Goal: Task Accomplishment & Management: Manage account settings

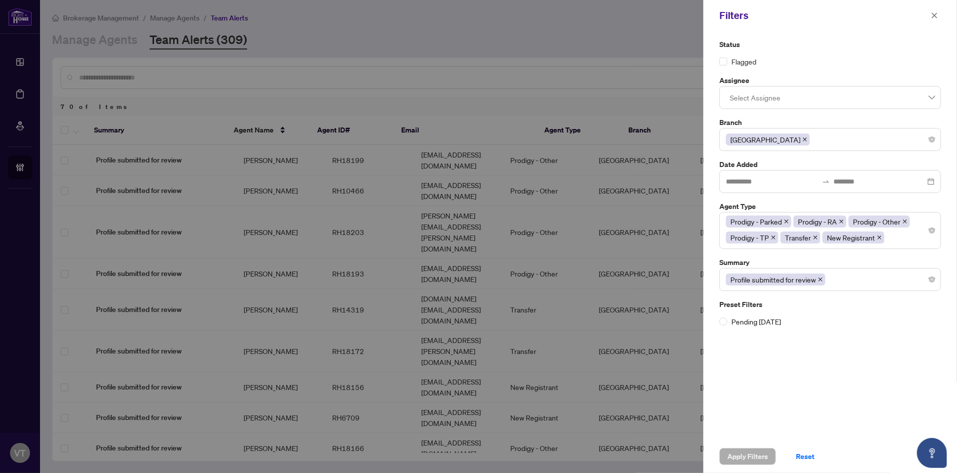
click at [421, 66] on div at bounding box center [478, 236] width 957 height 473
click at [938, 13] on button "button" at bounding box center [934, 16] width 13 height 12
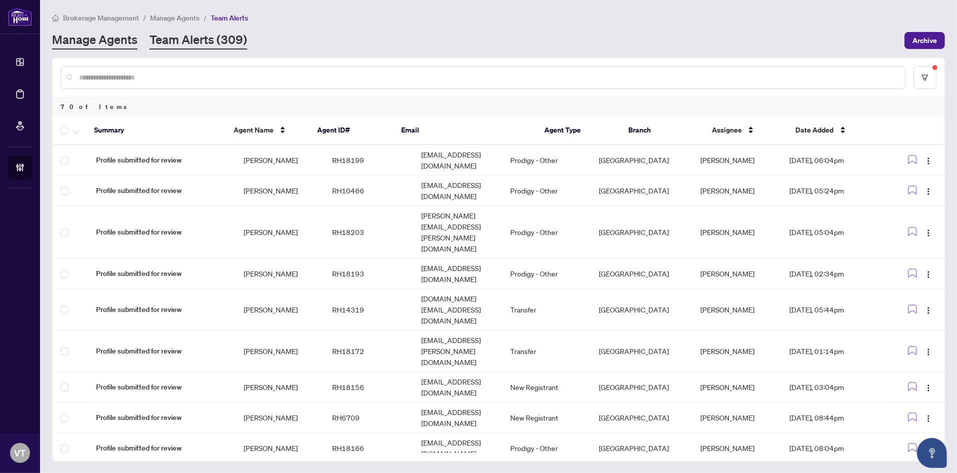
click at [84, 43] on link "Manage Agents" at bounding box center [95, 41] width 86 height 18
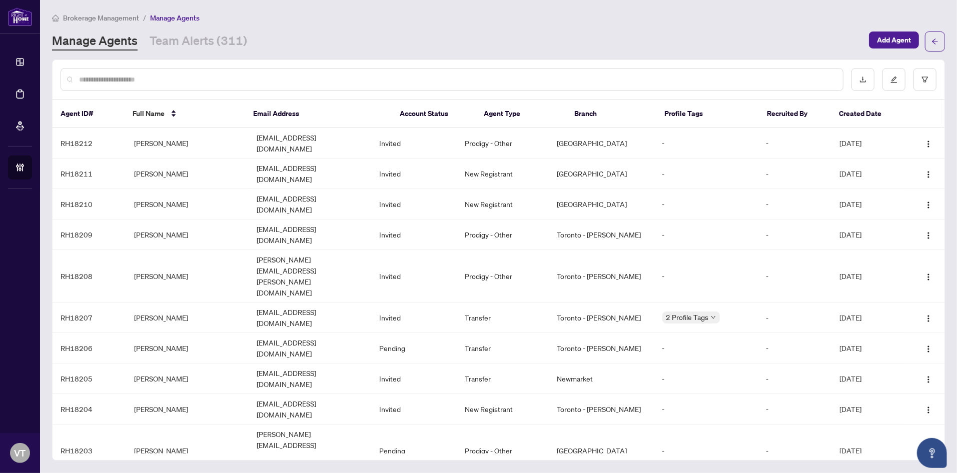
click at [244, 82] on input "text" at bounding box center [457, 79] width 756 height 11
click at [200, 78] on input "*" at bounding box center [453, 79] width 749 height 11
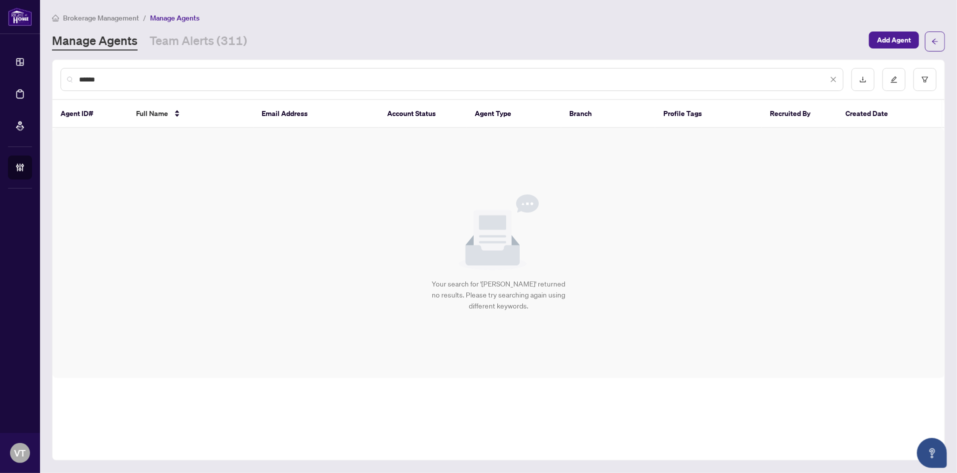
drag, startPoint x: 144, startPoint y: 89, endPoint x: 130, endPoint y: 83, distance: 15.2
click at [130, 83] on div "******" at bounding box center [452, 79] width 783 height 23
click at [163, 79] on input "******" at bounding box center [453, 79] width 749 height 11
type input "*"
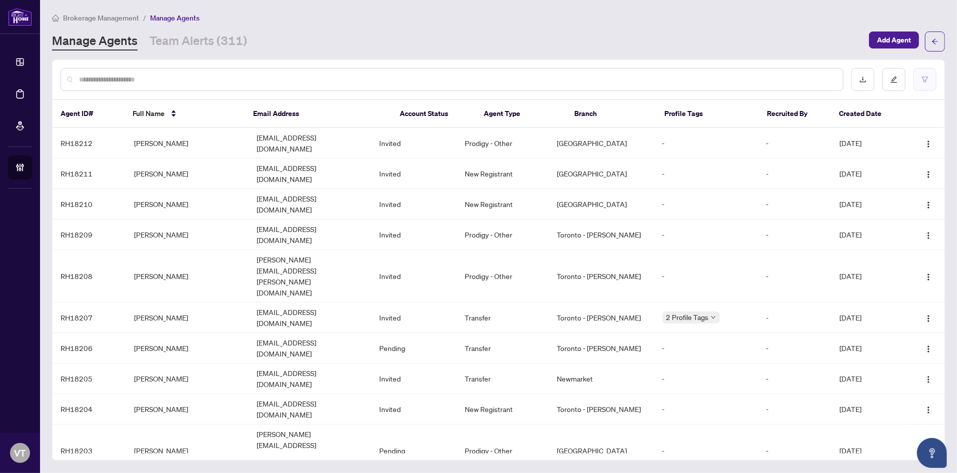
click at [929, 70] on button "button" at bounding box center [924, 79] width 23 height 23
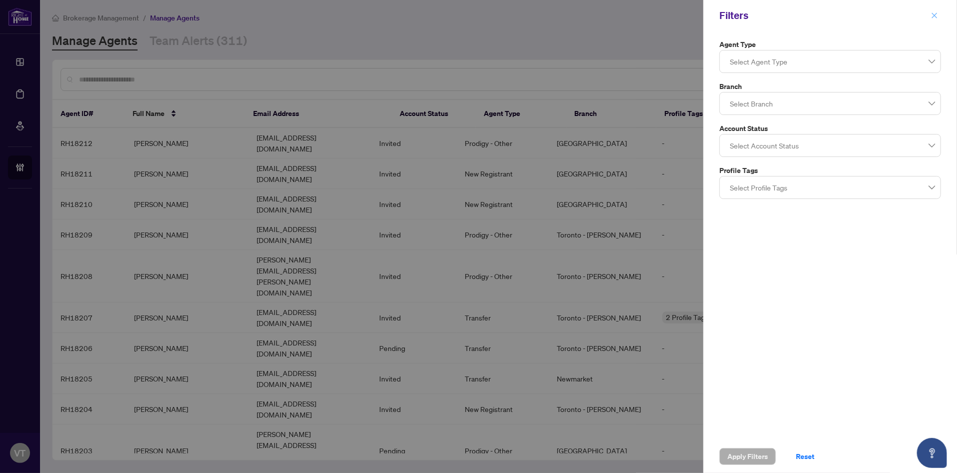
click at [934, 16] on icon "close" at bounding box center [934, 15] width 7 height 7
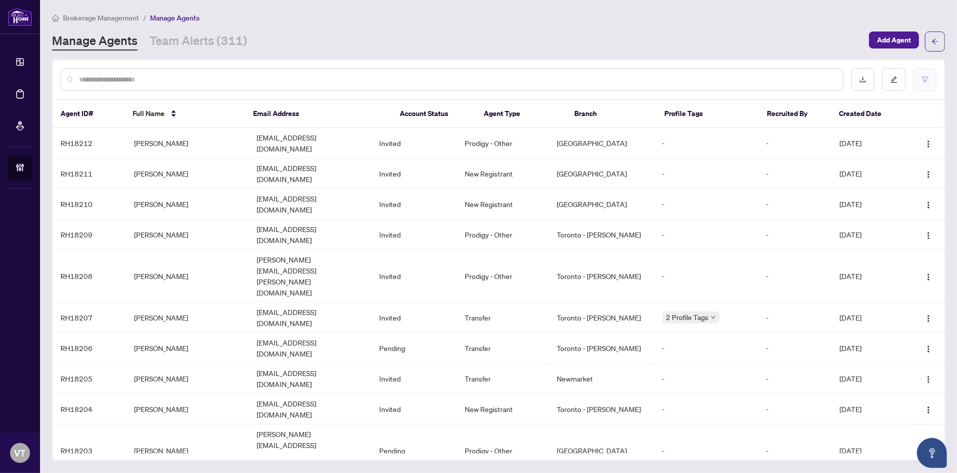
click at [925, 81] on icon "filter" at bounding box center [924, 79] width 7 height 7
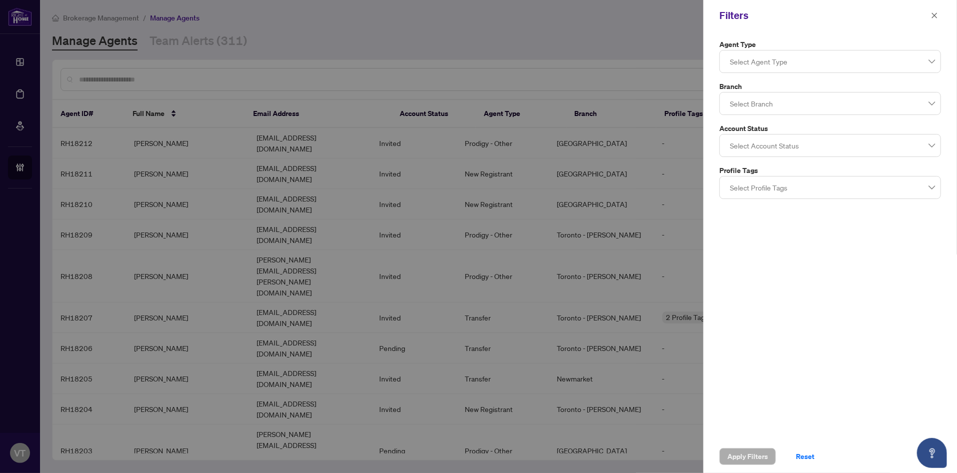
click at [780, 110] on div at bounding box center [830, 104] width 209 height 18
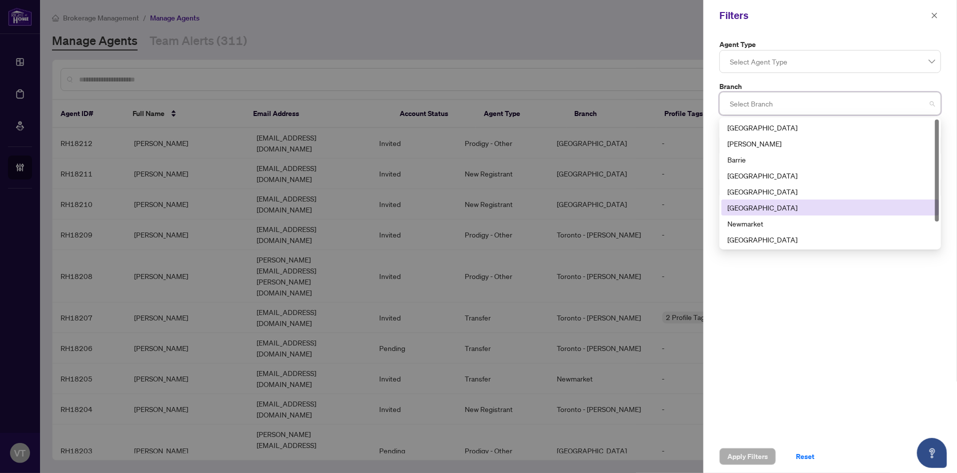
click at [764, 208] on div "[GEOGRAPHIC_DATA]" at bounding box center [830, 207] width 206 height 11
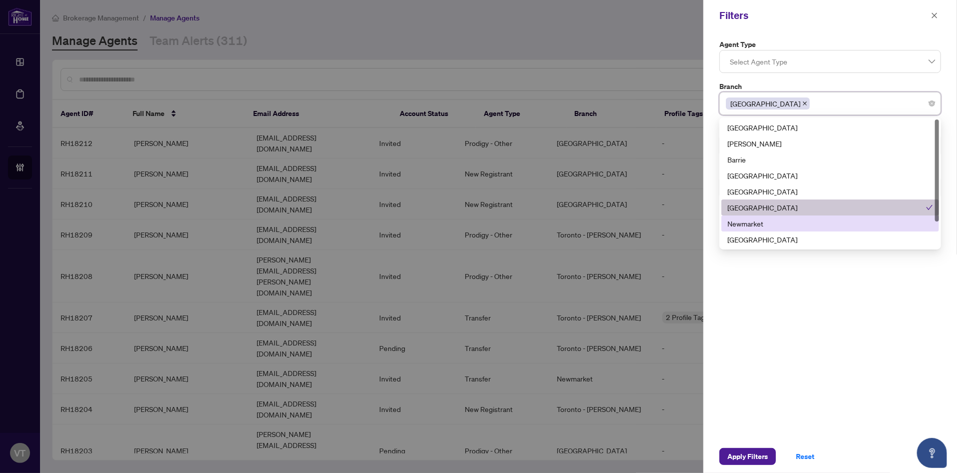
click at [797, 356] on div "Agent Type Select Agent Type Branch [GEOGRAPHIC_DATA] [GEOGRAPHIC_DATA] 6 7 9 […" at bounding box center [830, 235] width 254 height 409
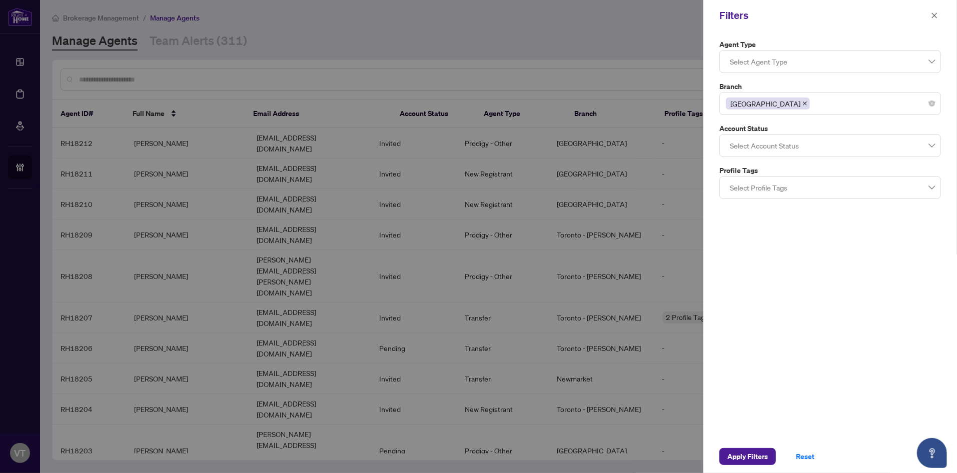
click at [827, 147] on div at bounding box center [830, 146] width 209 height 18
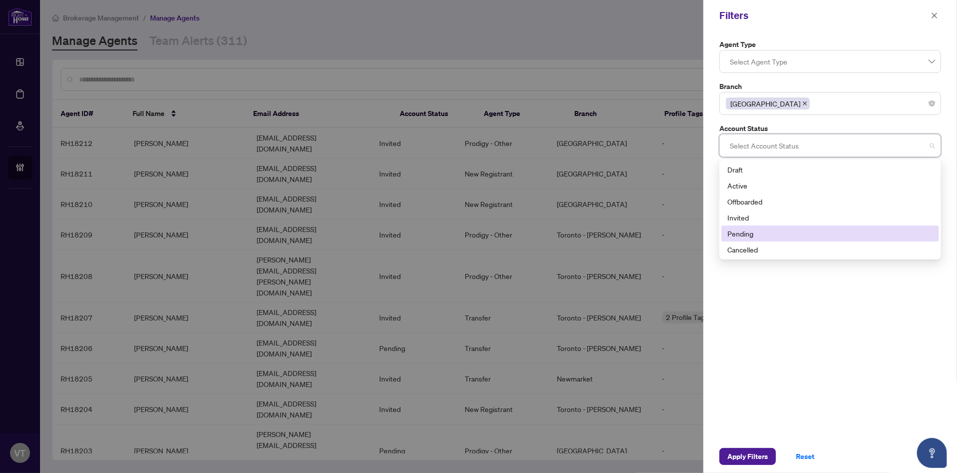
click at [771, 236] on div "Pending" at bounding box center [830, 233] width 206 height 11
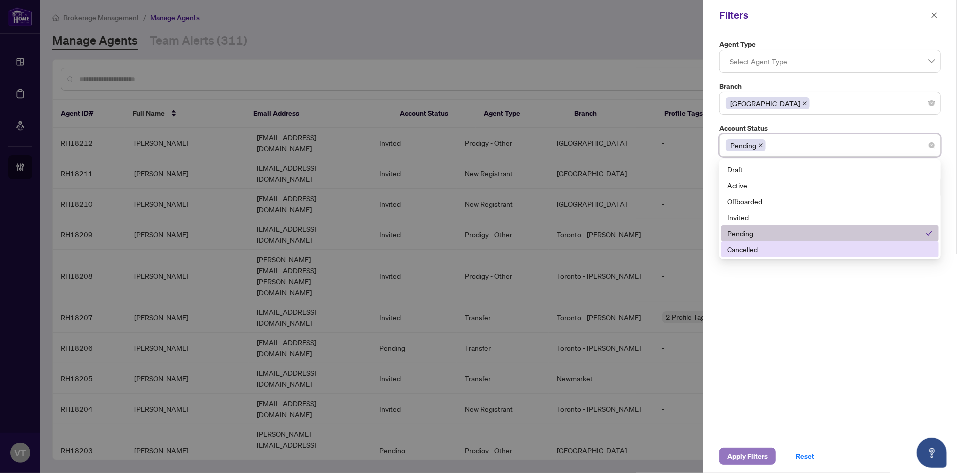
click at [748, 458] on span "Apply Filters" at bounding box center [747, 457] width 41 height 16
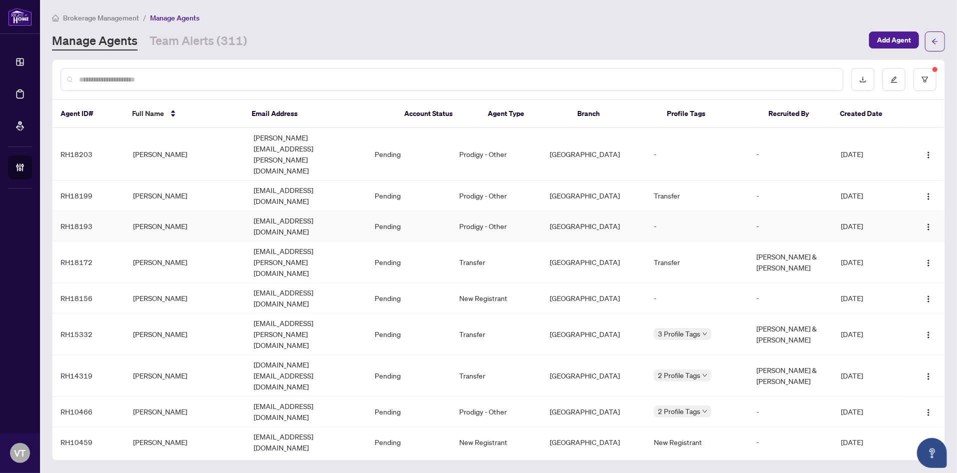
click at [170, 211] on td "[PERSON_NAME]" at bounding box center [185, 226] width 121 height 31
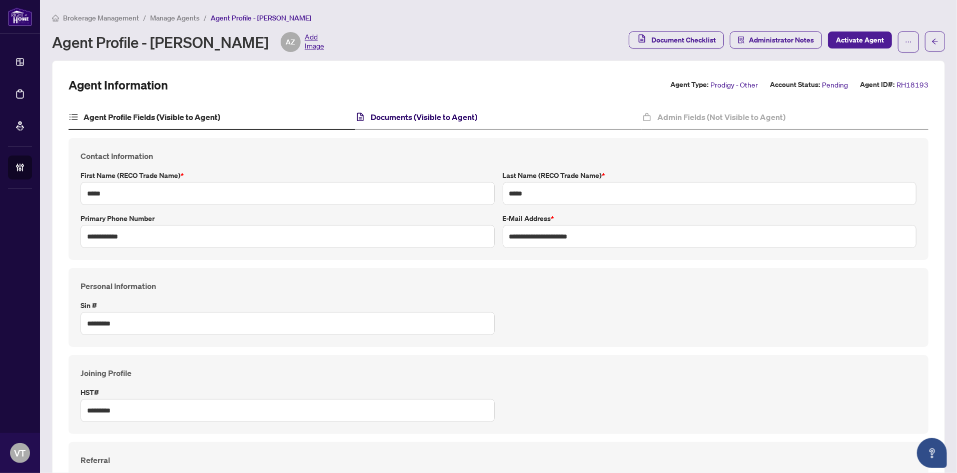
click at [440, 117] on h4 "Documents (Visible to Agent)" at bounding box center [424, 117] width 107 height 12
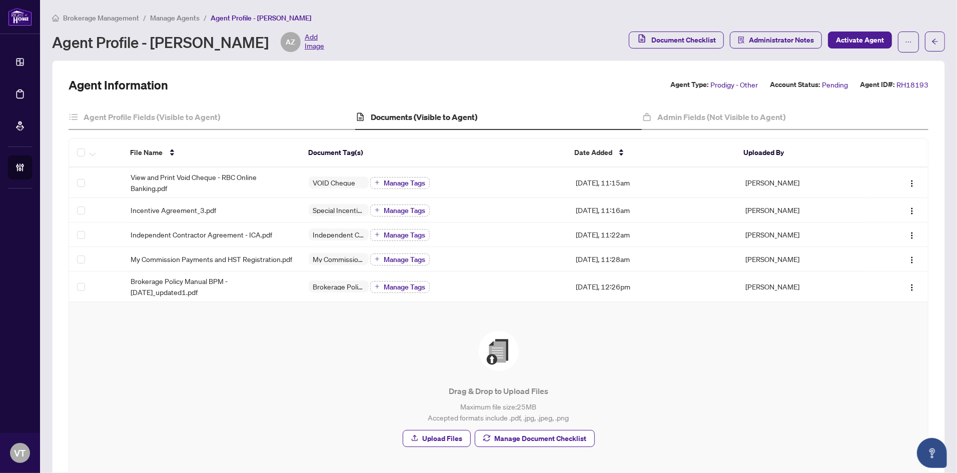
click at [164, 20] on span "Manage Agents" at bounding box center [175, 18] width 50 height 9
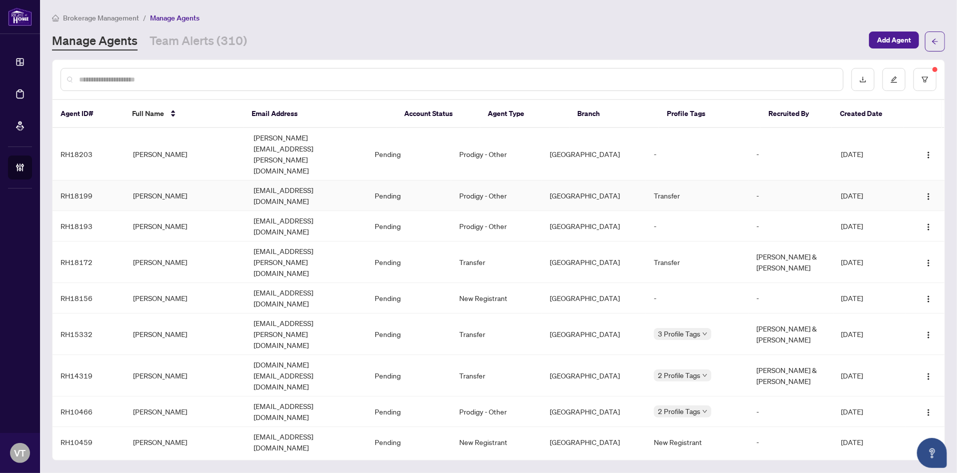
click at [175, 181] on td "[PERSON_NAME]" at bounding box center [185, 196] width 121 height 31
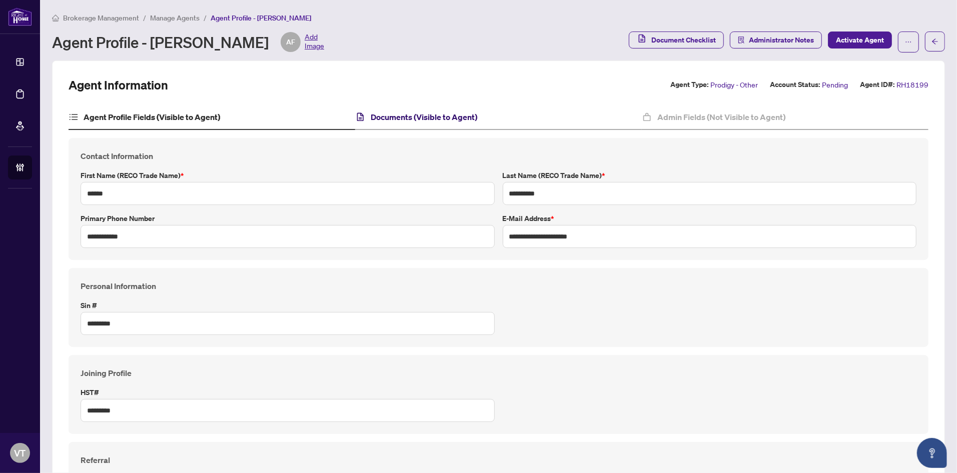
click at [395, 115] on h4 "Documents (Visible to Agent)" at bounding box center [424, 117] width 107 height 12
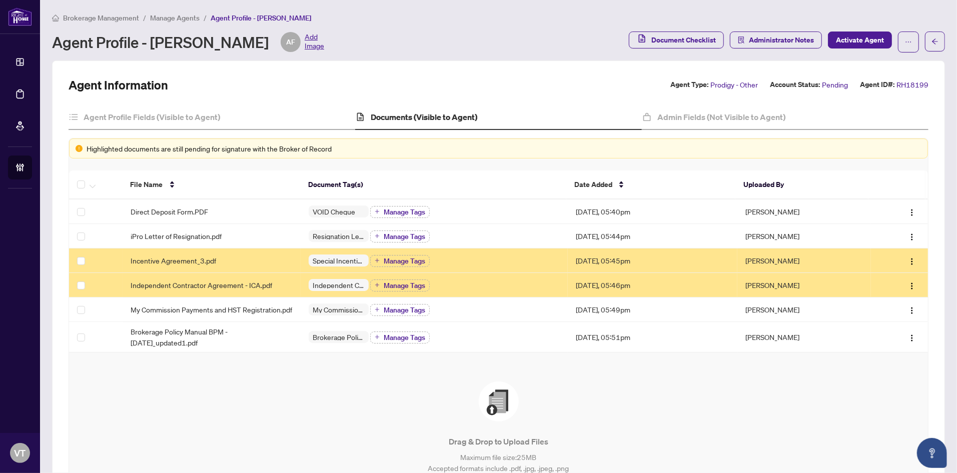
click at [180, 17] on span "Manage Agents" at bounding box center [175, 18] width 50 height 9
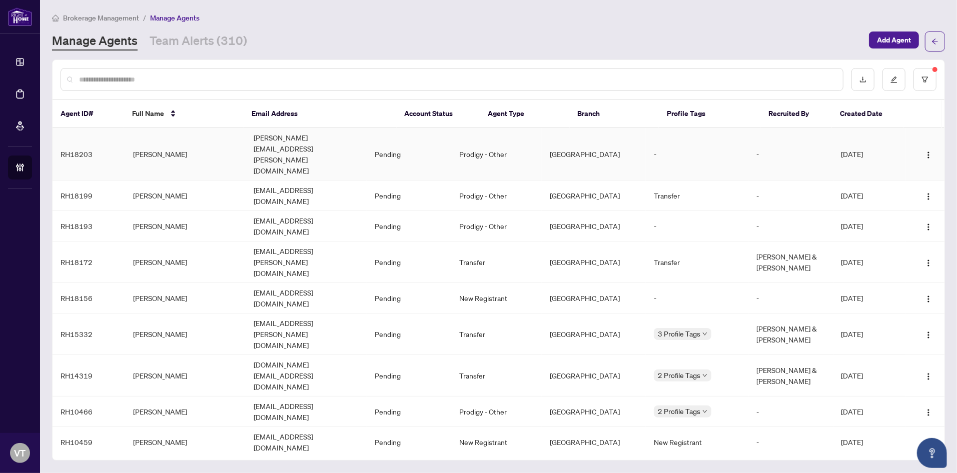
click at [168, 140] on td "[PERSON_NAME]" at bounding box center [185, 154] width 121 height 53
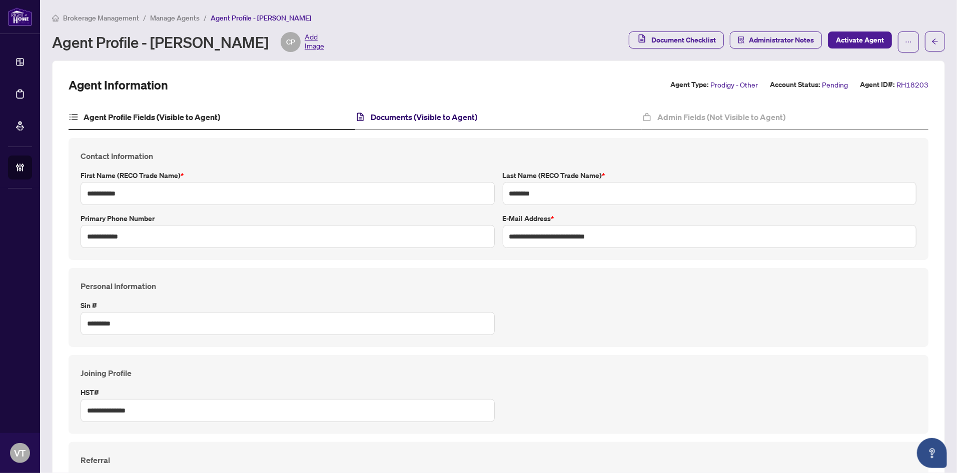
click at [404, 119] on h4 "Documents (Visible to Agent)" at bounding box center [424, 117] width 107 height 12
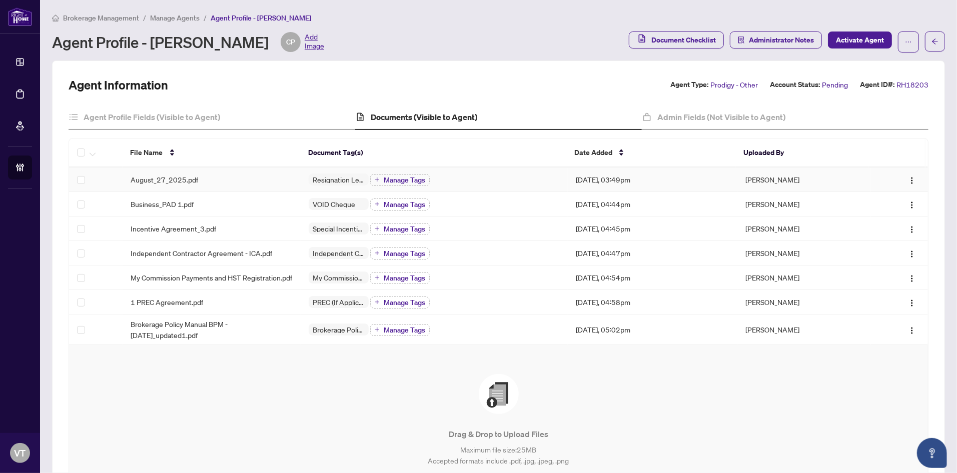
click at [188, 185] on td "August_27_2025.pdf" at bounding box center [212, 180] width 178 height 25
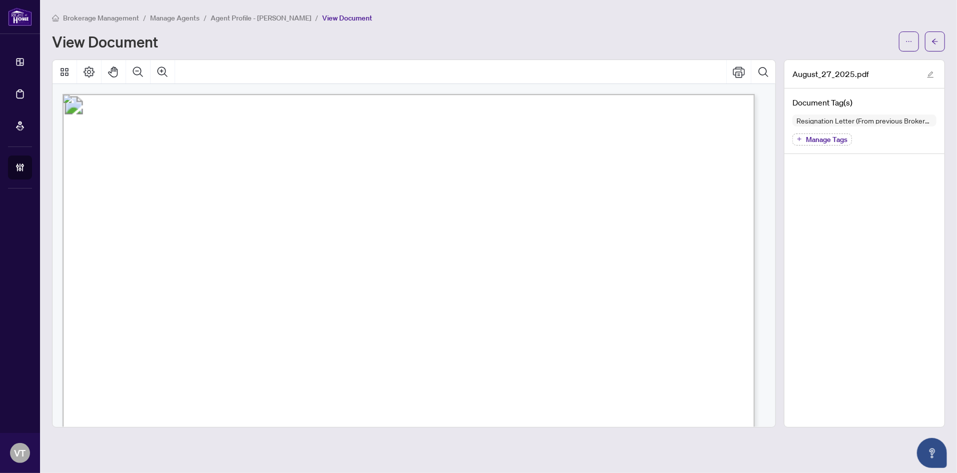
click at [157, 14] on span "Manage Agents" at bounding box center [175, 18] width 50 height 9
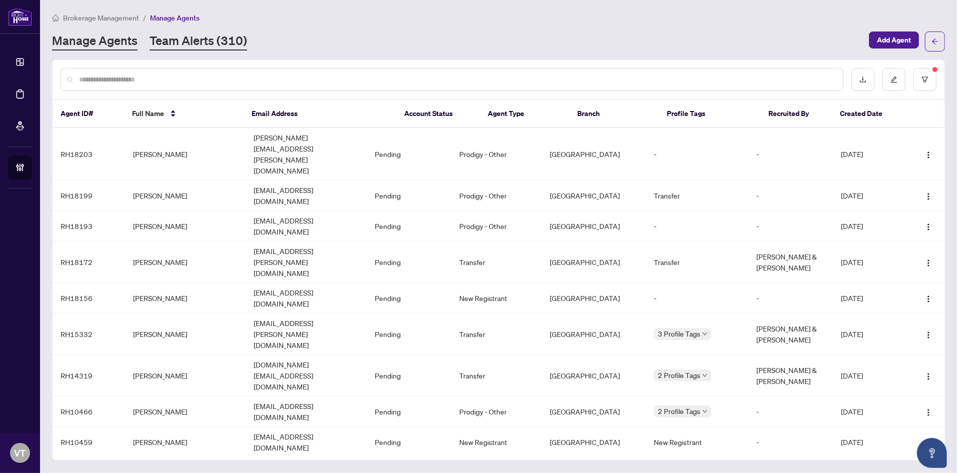
click at [178, 43] on link "Team Alerts (310)" at bounding box center [199, 42] width 98 height 18
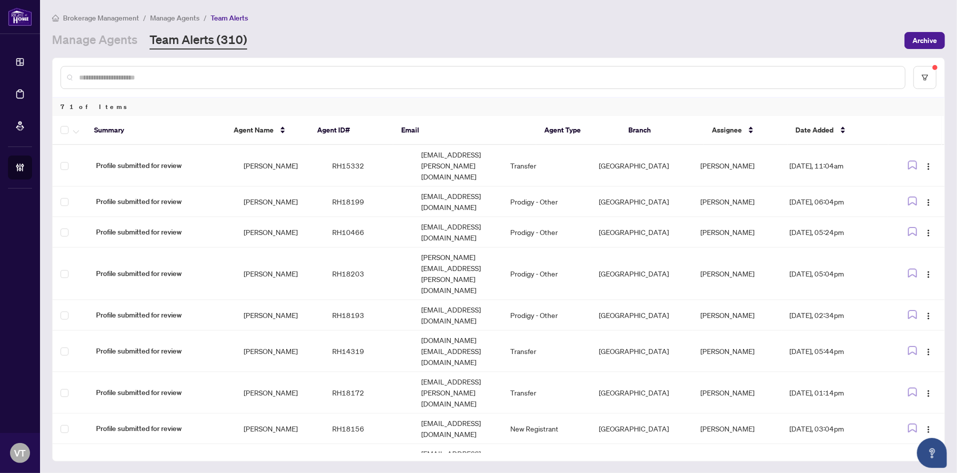
click at [174, 19] on span "Manage Agents" at bounding box center [175, 18] width 50 height 9
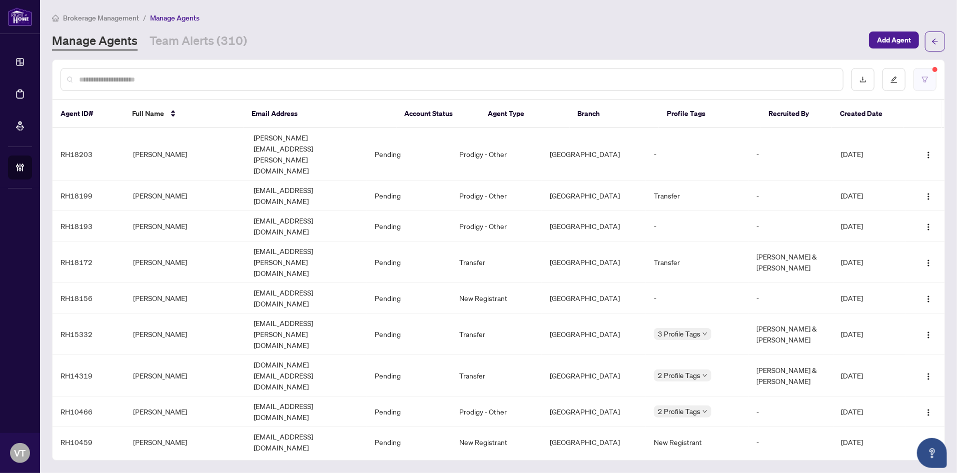
click at [924, 76] on icon "filter" at bounding box center [924, 79] width 7 height 7
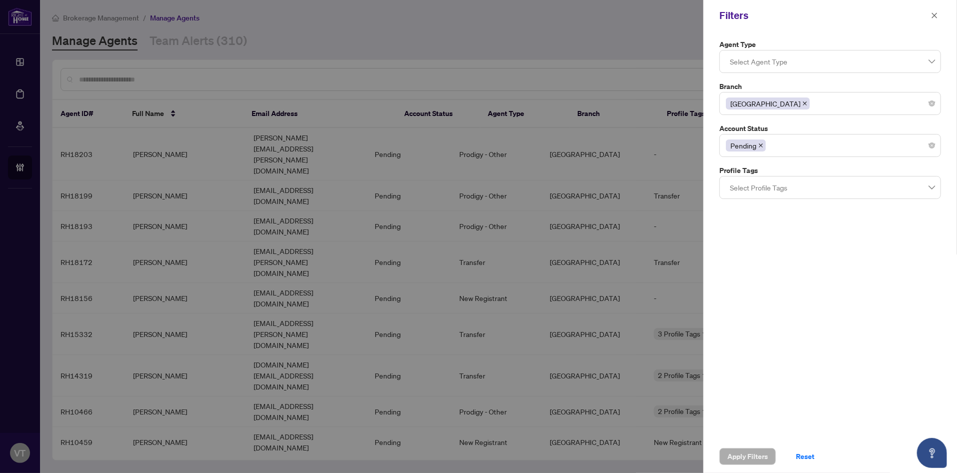
click at [762, 147] on icon "close" at bounding box center [761, 146] width 4 height 4
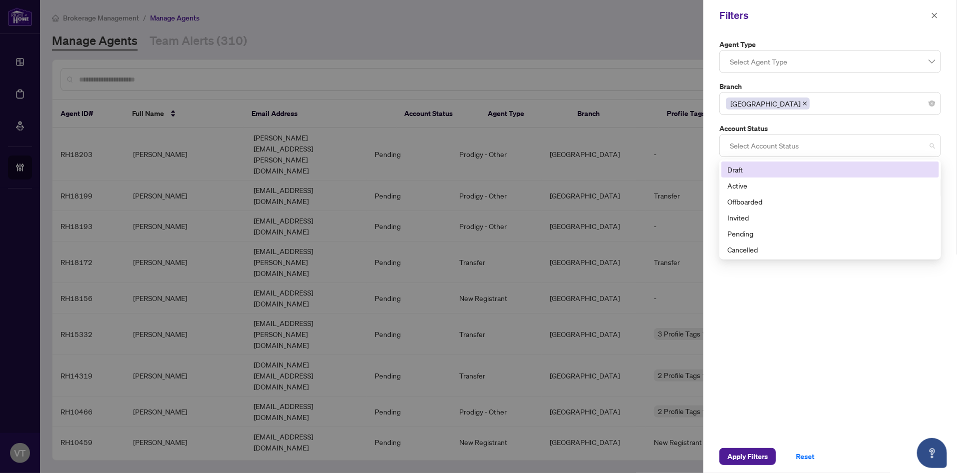
click at [795, 148] on div at bounding box center [830, 146] width 209 height 18
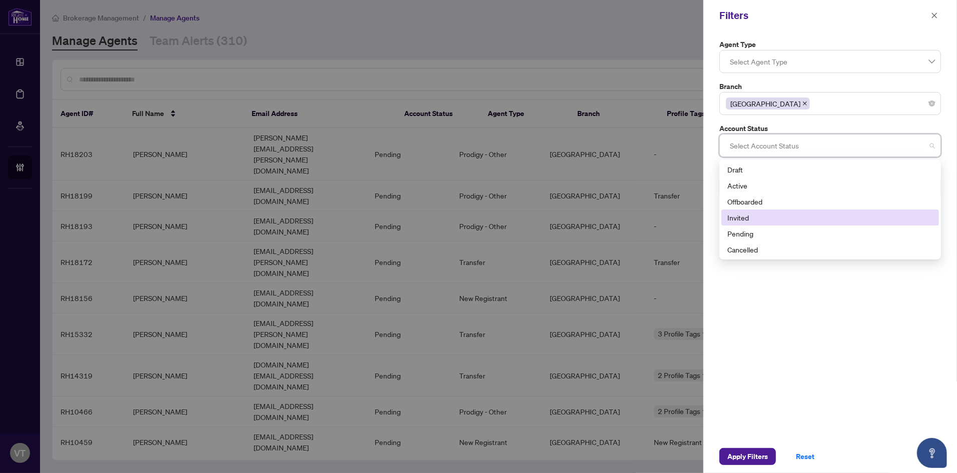
click at [751, 218] on div "Invited" at bounding box center [830, 217] width 206 height 11
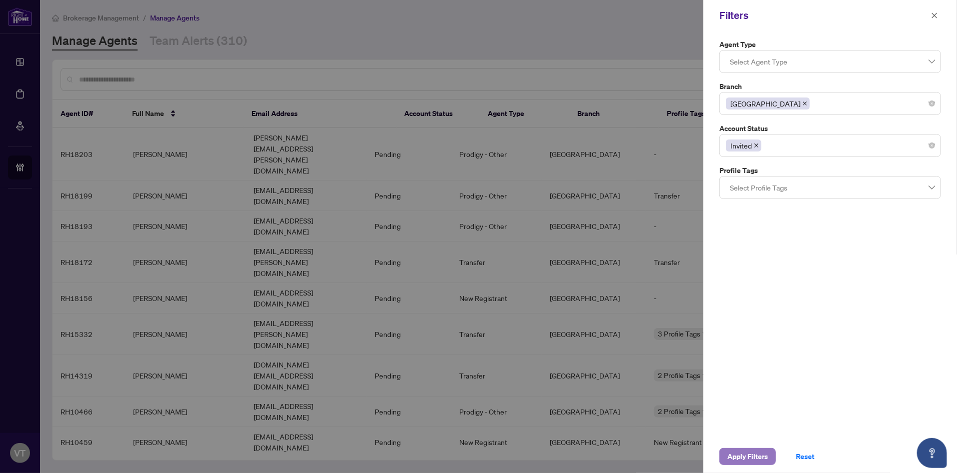
click at [756, 453] on span "Apply Filters" at bounding box center [747, 457] width 41 height 16
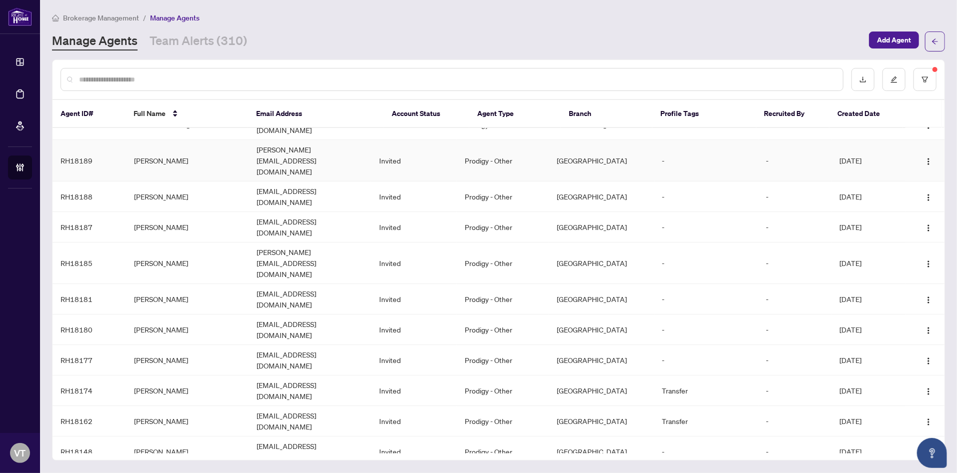
scroll to position [115, 0]
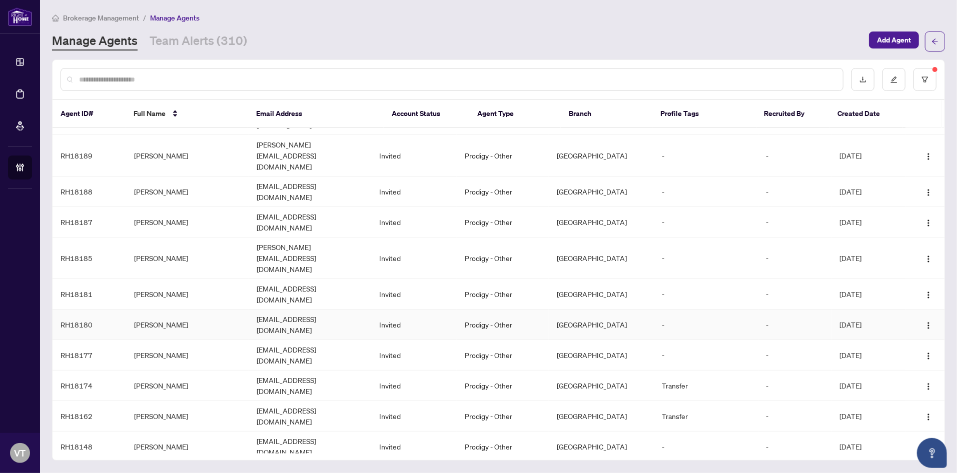
click at [197, 310] on td "[PERSON_NAME]" at bounding box center [187, 325] width 123 height 31
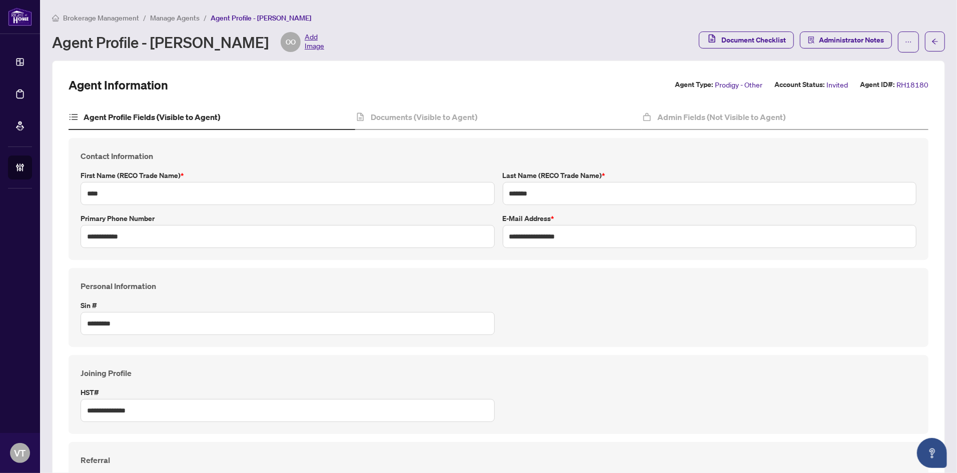
click at [418, 115] on h4 "Documents (Visible to Agent)" at bounding box center [424, 117] width 107 height 12
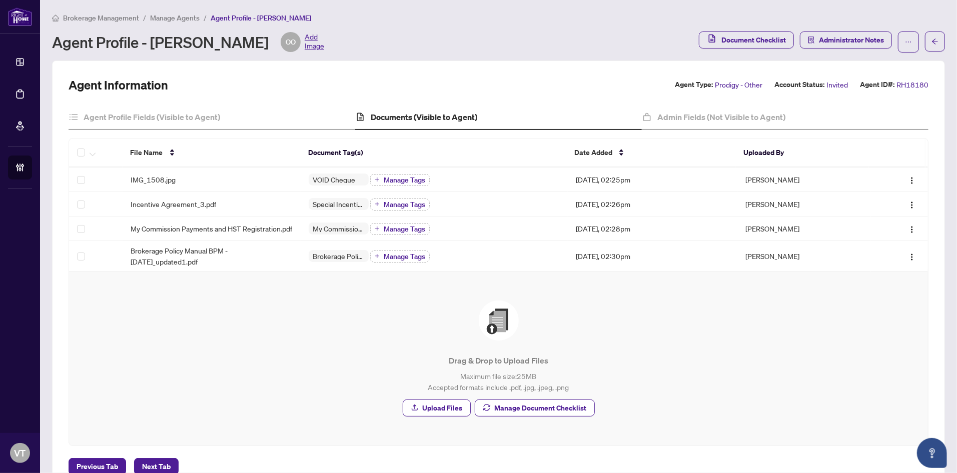
click at [182, 16] on span "Manage Agents" at bounding box center [175, 18] width 50 height 9
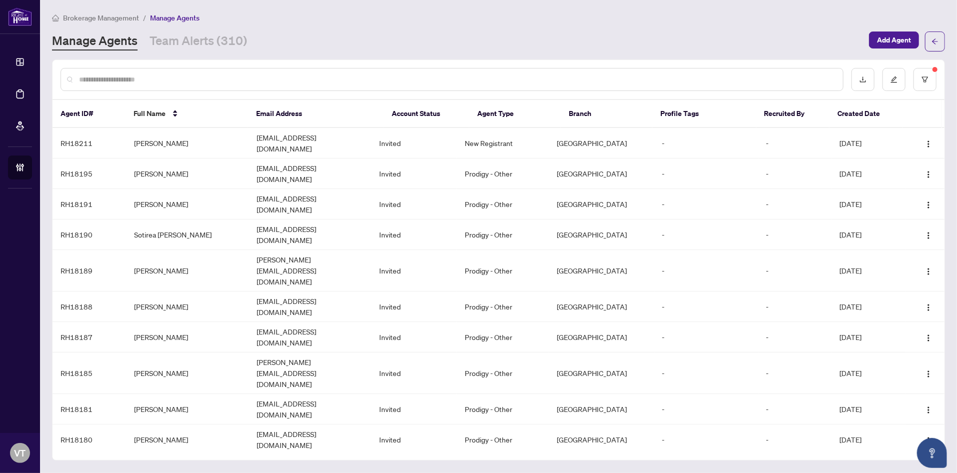
click at [165, 455] on td "[PERSON_NAME]" at bounding box center [187, 470] width 123 height 31
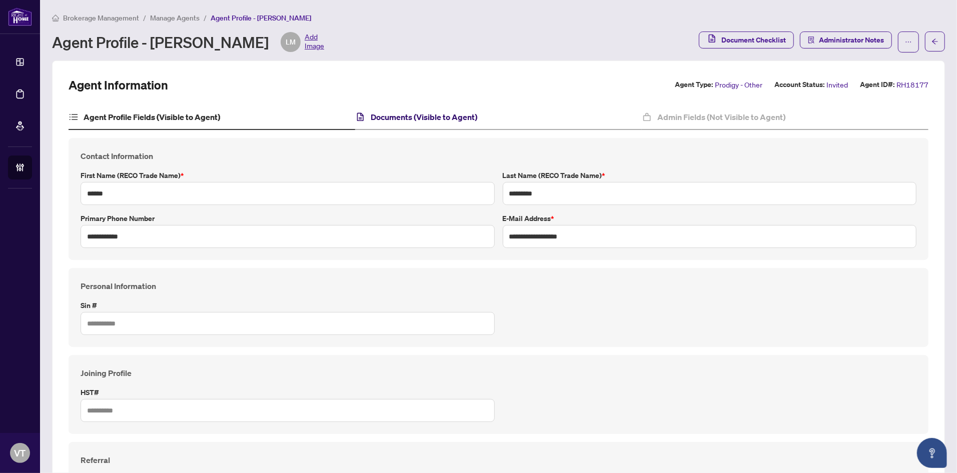
click at [438, 118] on h4 "Documents (Visible to Agent)" at bounding box center [424, 117] width 107 height 12
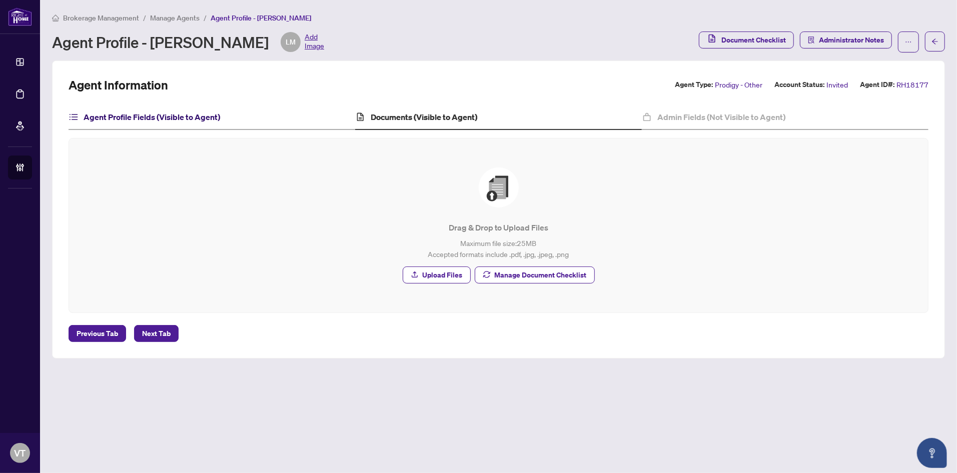
click at [190, 118] on h4 "Agent Profile Fields (Visible to Agent)" at bounding box center [152, 117] width 137 height 12
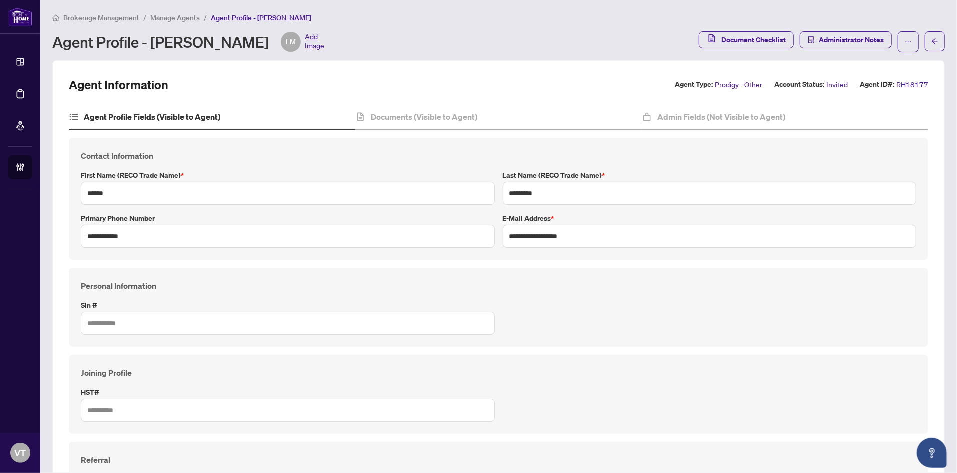
click at [172, 17] on span "Manage Agents" at bounding box center [175, 18] width 50 height 9
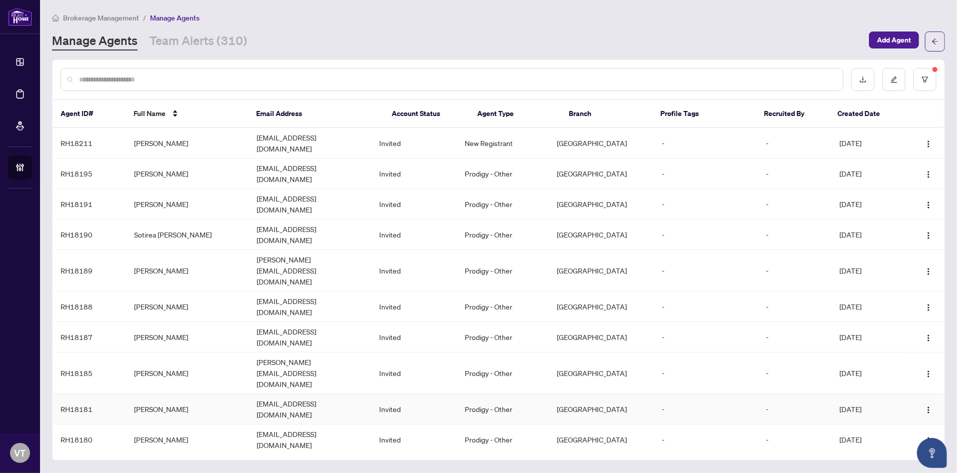
click at [163, 394] on td "[PERSON_NAME]" at bounding box center [187, 409] width 123 height 31
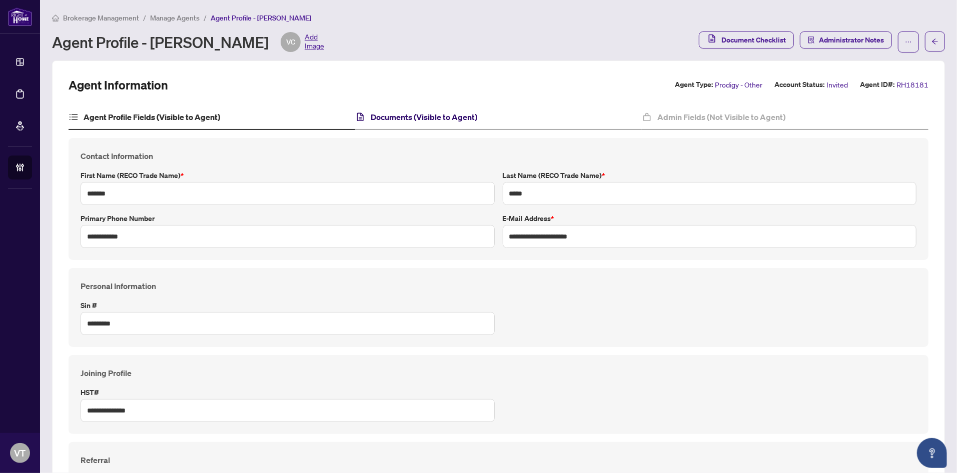
click at [403, 111] on h4 "Documents (Visible to Agent)" at bounding box center [424, 117] width 107 height 12
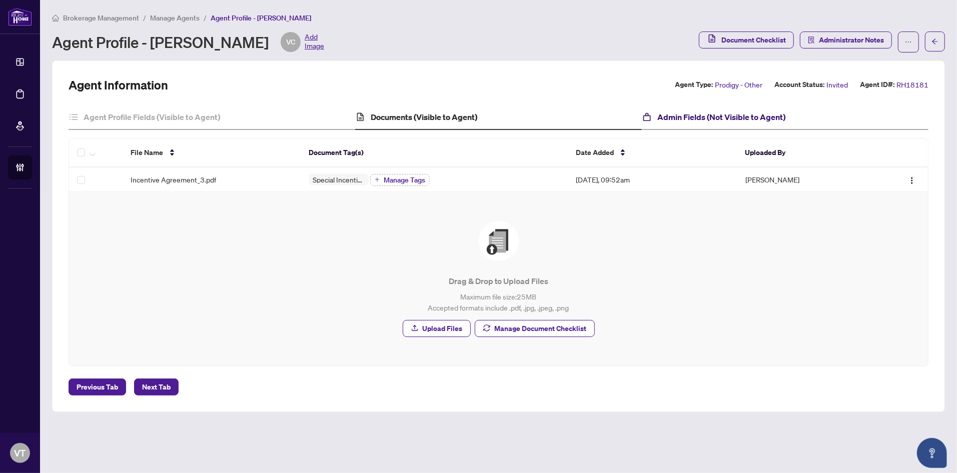
click at [751, 116] on h4 "Admin Fields (Not Visible to Agent)" at bounding box center [721, 117] width 128 height 12
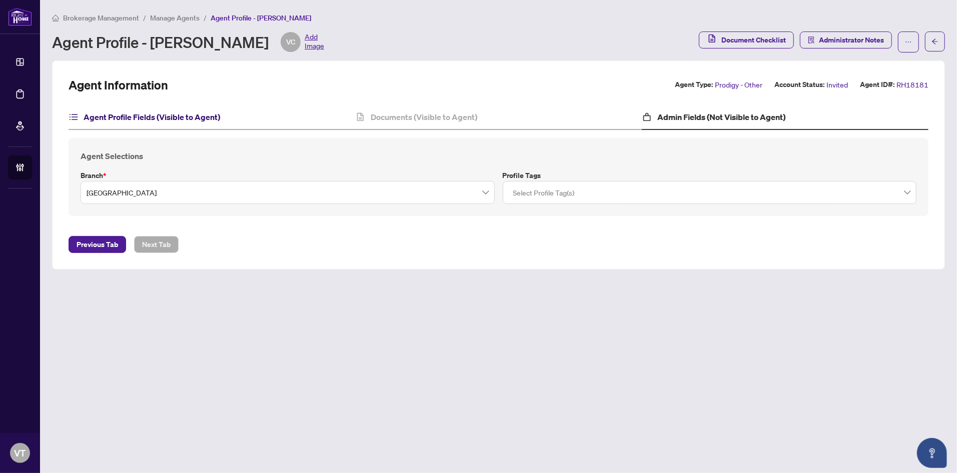
click at [135, 119] on h4 "Agent Profile Fields (Visible to Agent)" at bounding box center [152, 117] width 137 height 12
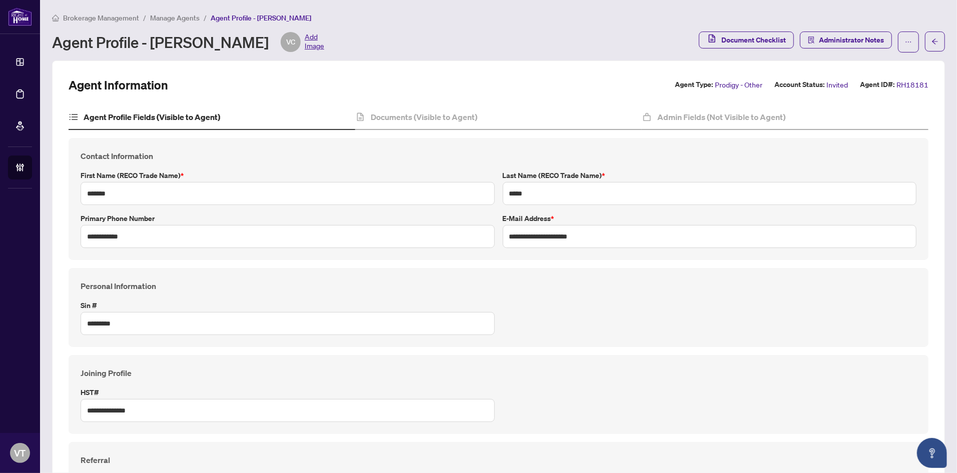
click at [181, 17] on span "Manage Agents" at bounding box center [175, 18] width 50 height 9
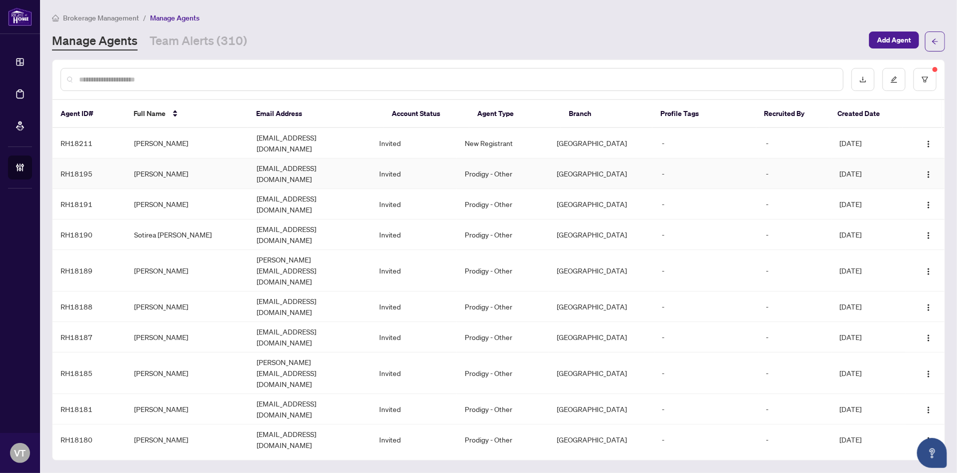
click at [165, 162] on td "[PERSON_NAME]" at bounding box center [187, 174] width 123 height 31
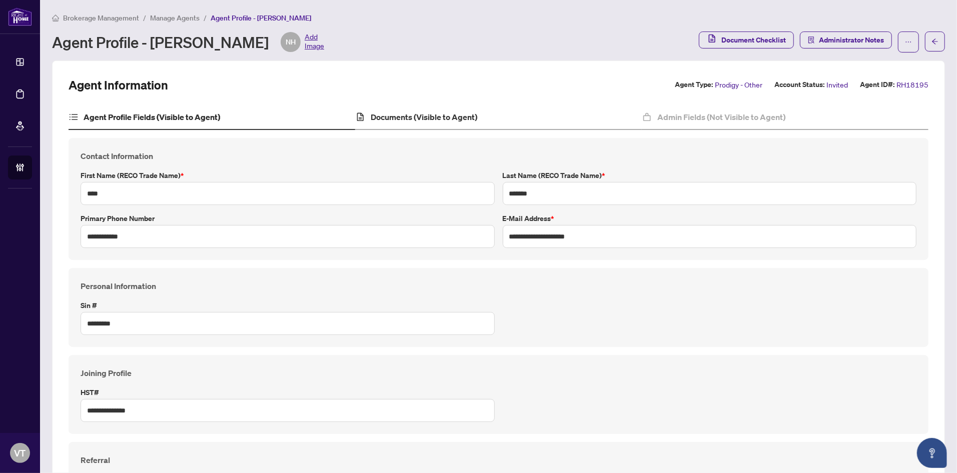
click at [403, 110] on div "Documents (Visible to Agent)" at bounding box center [498, 117] width 287 height 25
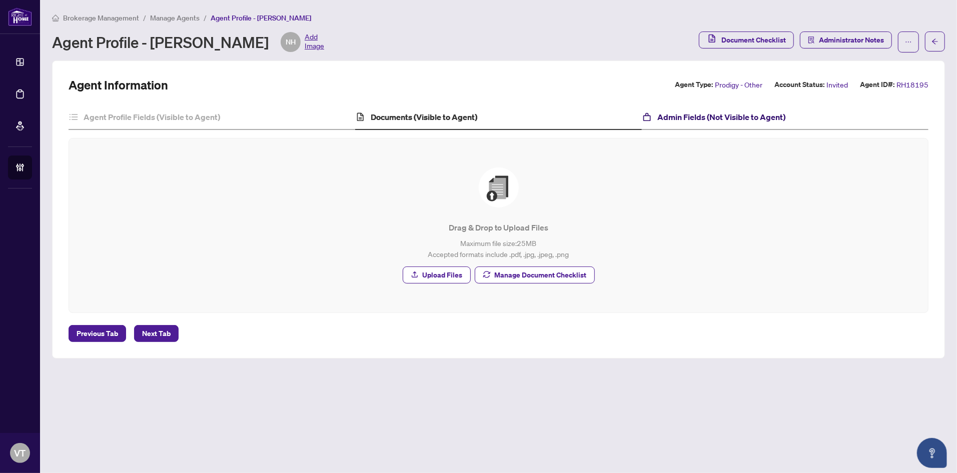
click at [685, 113] on h4 "Admin Fields (Not Visible to Agent)" at bounding box center [721, 117] width 128 height 12
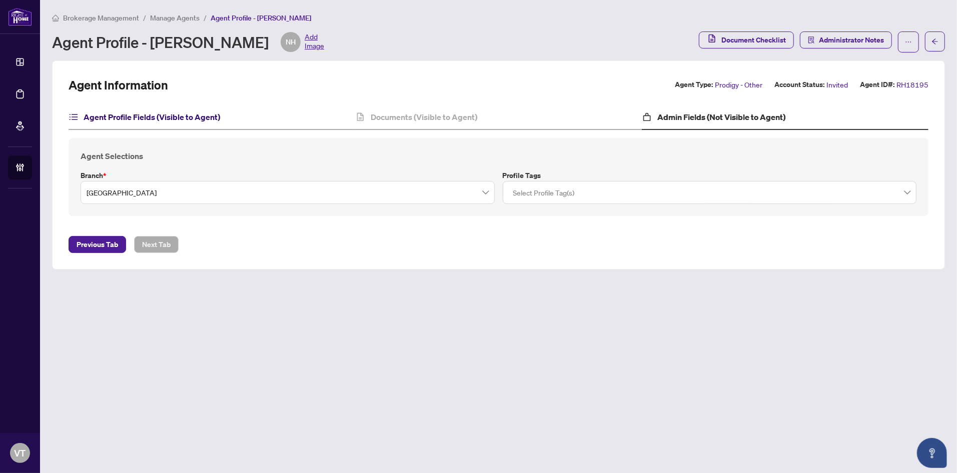
click at [157, 113] on h4 "Agent Profile Fields (Visible to Agent)" at bounding box center [152, 117] width 137 height 12
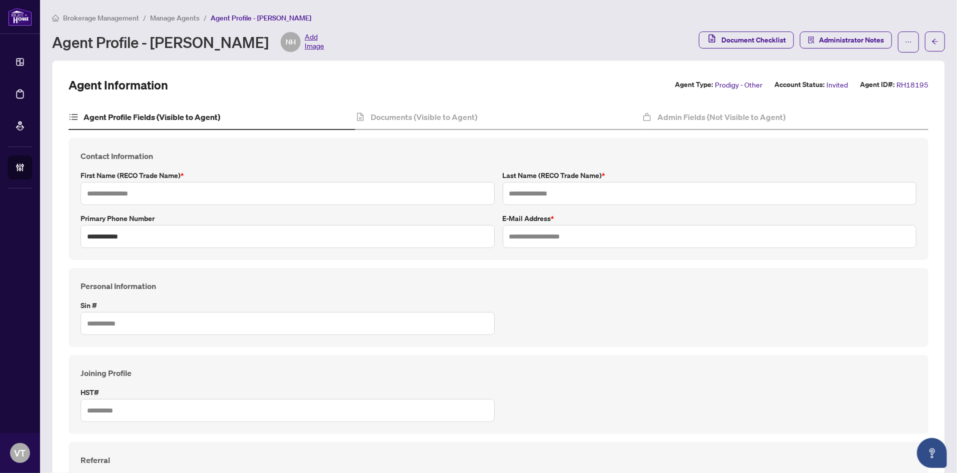
type input "****"
type input "*******"
type input "**********"
type input "*********"
type input "**********"
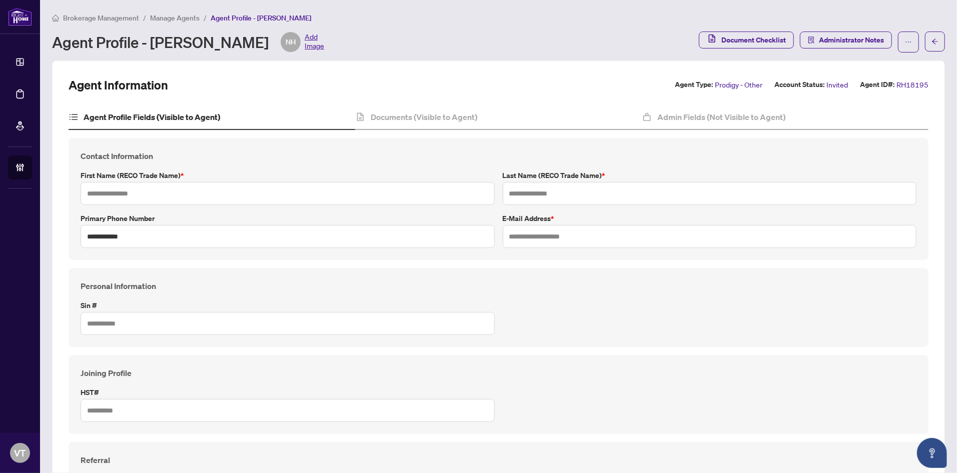
type input "**********"
type input "*******"
type input "****"
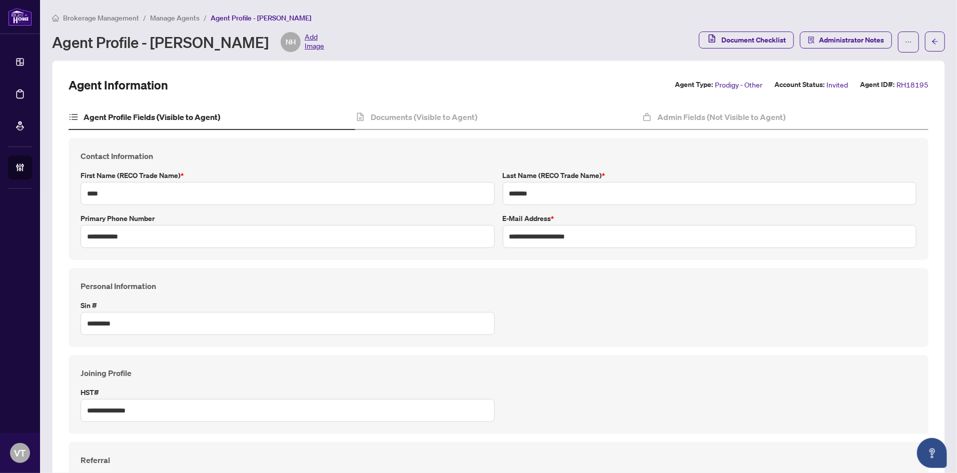
type input "**********"
click at [417, 114] on h4 "Documents (Visible to Agent)" at bounding box center [424, 117] width 107 height 12
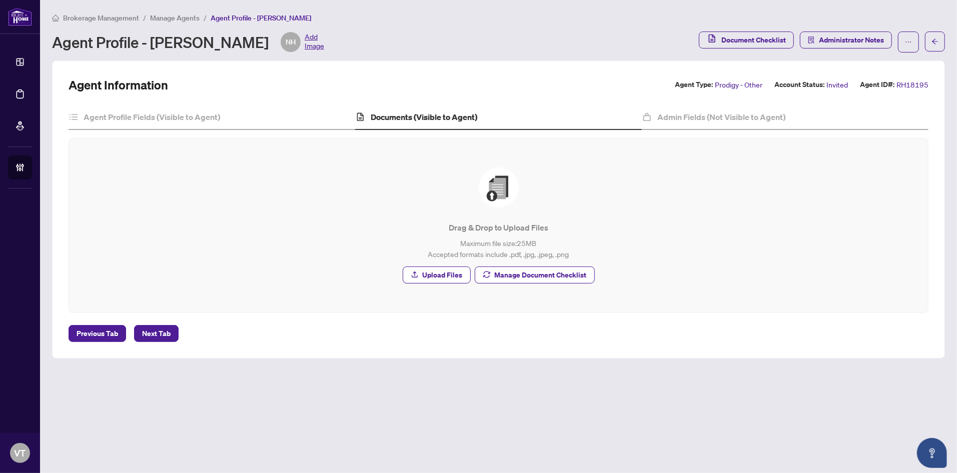
click at [182, 18] on span "Manage Agents" at bounding box center [175, 18] width 50 height 9
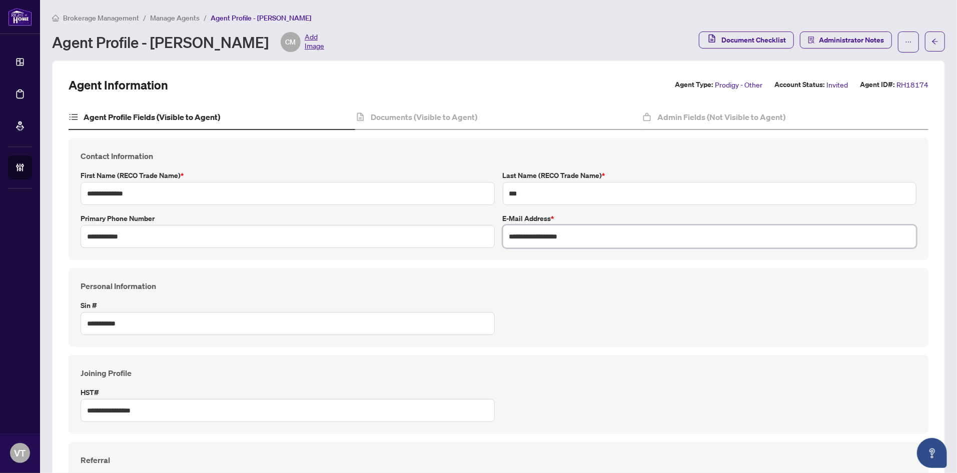
drag, startPoint x: 581, startPoint y: 241, endPoint x: 500, endPoint y: 238, distance: 81.0
click at [503, 238] on input "**********" at bounding box center [710, 236] width 414 height 23
